Goal: Information Seeking & Learning: Learn about a topic

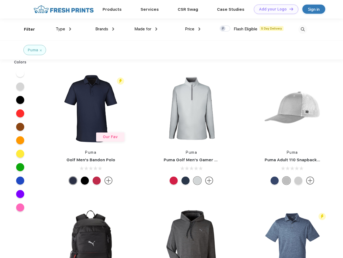
click at [274, 9] on link "Add your Logo Design Tool" at bounding box center [276, 9] width 44 height 9
click at [0, 0] on div "Design Tool" at bounding box center [0, 0] width 0 height 0
click at [289, 9] on link "Add your Logo Design Tool" at bounding box center [276, 9] width 44 height 9
click at [26, 29] on div "Filter" at bounding box center [29, 29] width 11 height 6
click at [63, 29] on span "Type" at bounding box center [60, 29] width 9 height 5
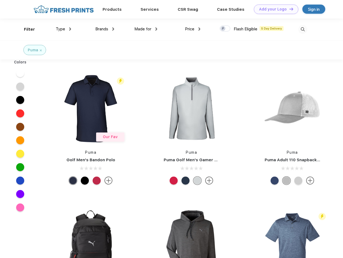
click at [105, 29] on span "Brands" at bounding box center [101, 29] width 13 height 5
click at [146, 29] on span "Made for" at bounding box center [142, 29] width 17 height 5
click at [193, 29] on span "Price" at bounding box center [189, 29] width 9 height 5
click at [225, 29] on div at bounding box center [224, 29] width 10 height 6
click at [223, 29] on input "checkbox" at bounding box center [220, 26] width 3 height 3
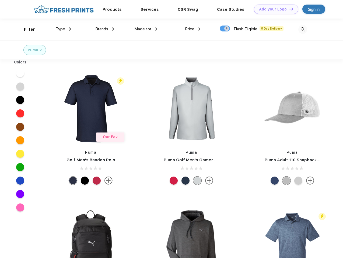
click at [302, 29] on img at bounding box center [302, 29] width 9 height 9
